Goal: Task Accomplishment & Management: Manage account settings

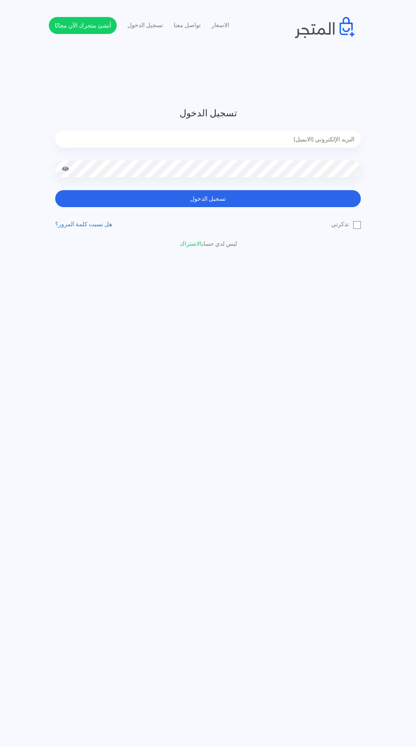
type input "[EMAIL_ADDRESS][DOMAIN_NAME]"
click at [55, 190] on button "تسجيل الدخول" at bounding box center [208, 198] width 306 height 17
